Goal: Communication & Community: Ask a question

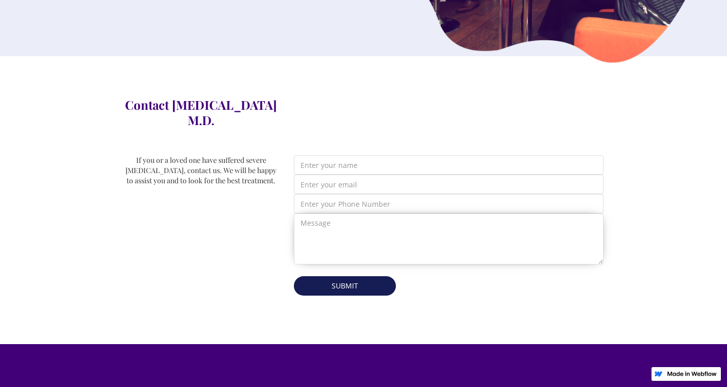
scroll to position [357, 0]
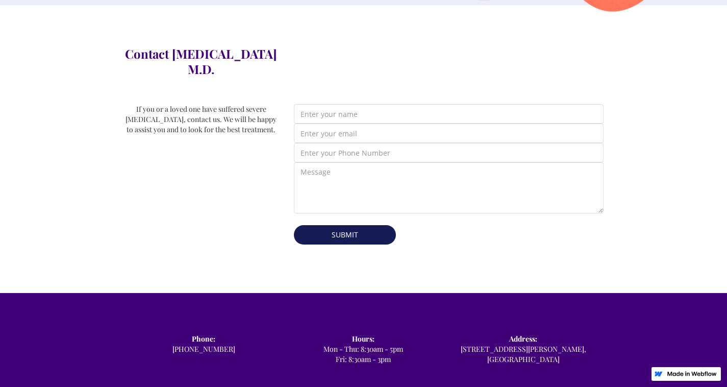
click at [354, 85] on div "Contact [MEDICAL_DATA] M.D. If you or a loved one have suffered severe [MEDICAL…" at bounding box center [364, 149] width 480 height 206
click at [334, 104] on input "Email Form" at bounding box center [449, 113] width 310 height 19
type input "[PERSON_NAME]"
type input "[EMAIL_ADDRESS][DOMAIN_NAME]"
type input "2356895054"
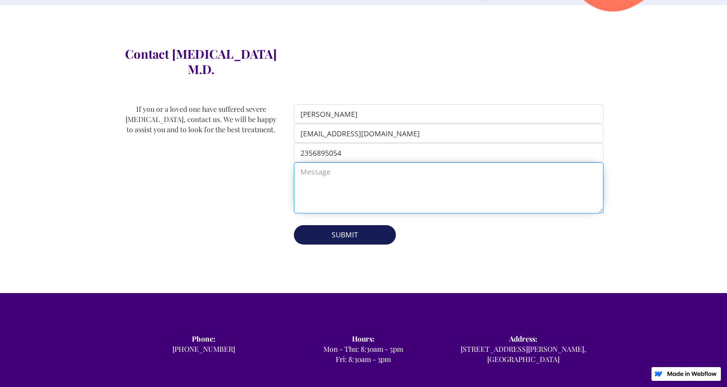
click at [344, 175] on textarea "Email Form" at bounding box center [449, 187] width 310 height 51
paste textarea "Re: SEO Report Hello Good Morning, I was checking your website and see you have…"
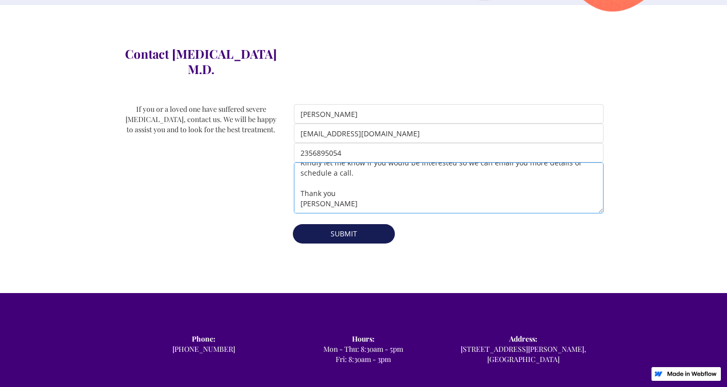
type textarea "Re: SEO Report Hello Good Morning, I was checking your website and see you have…"
click at [335, 224] on input "Submit" at bounding box center [344, 233] width 102 height 19
type input "Please wait..."
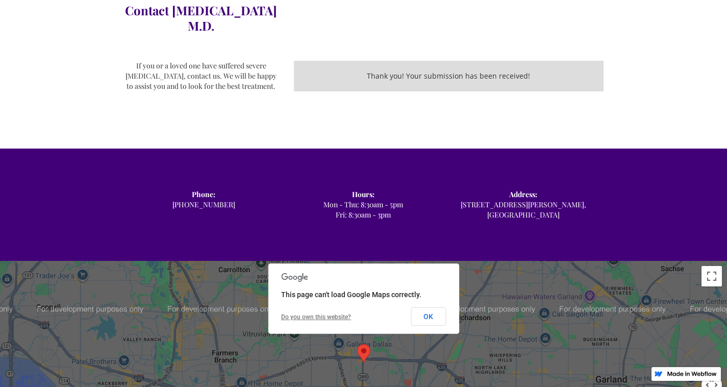
scroll to position [497, 0]
